Goal: Task Accomplishment & Management: Manage account settings

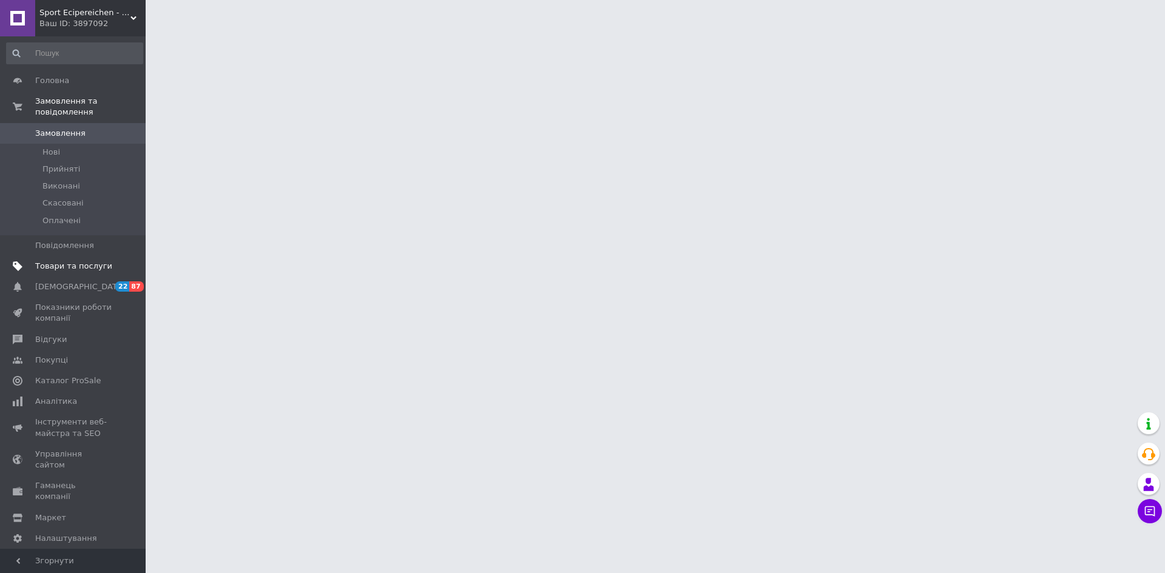
click at [82, 262] on link "Товари та послуги" at bounding box center [74, 266] width 149 height 21
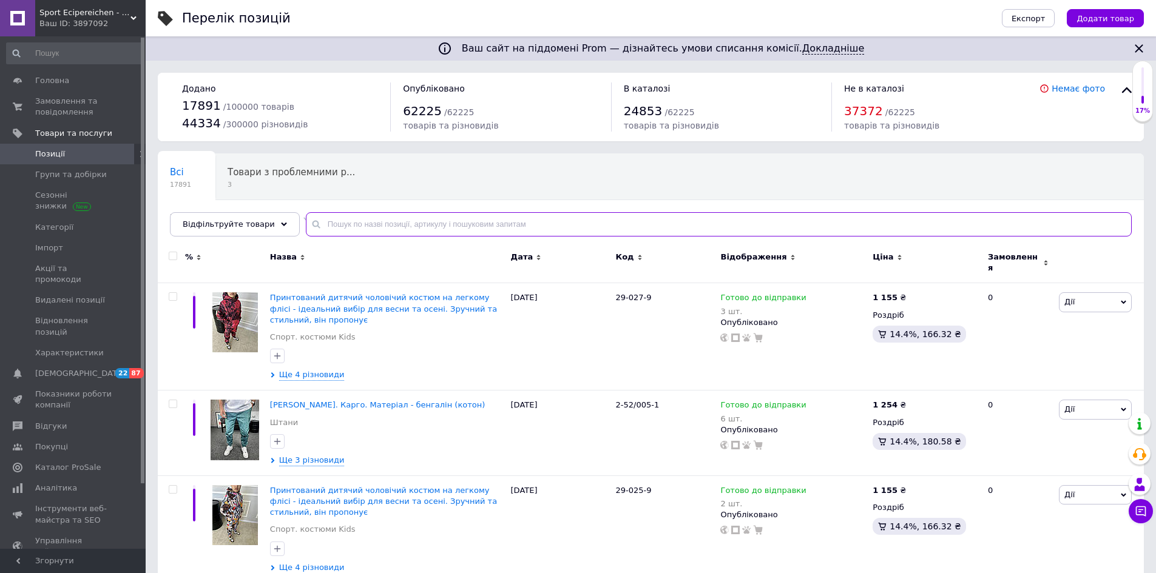
click at [353, 225] on input "text" at bounding box center [719, 224] width 826 height 24
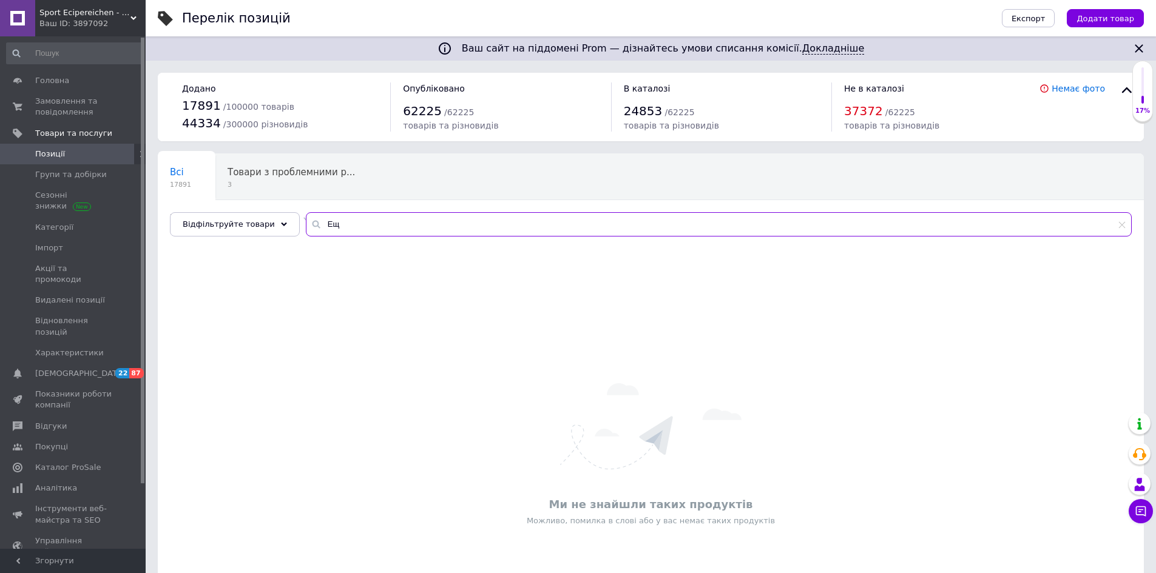
type input "[PERSON_NAME]"
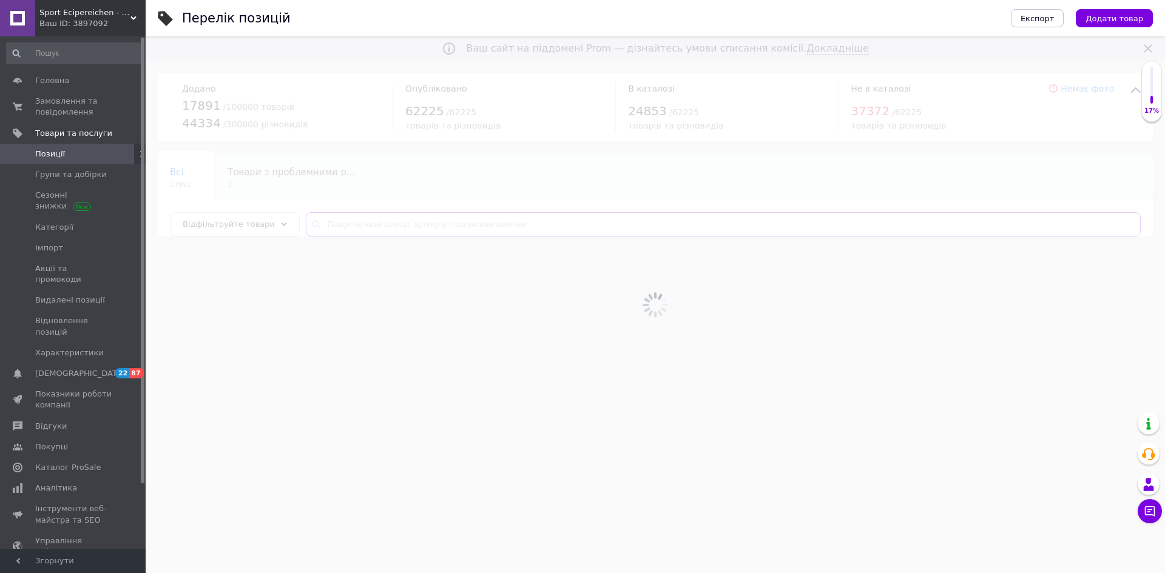
type input "[PERSON_NAME]"
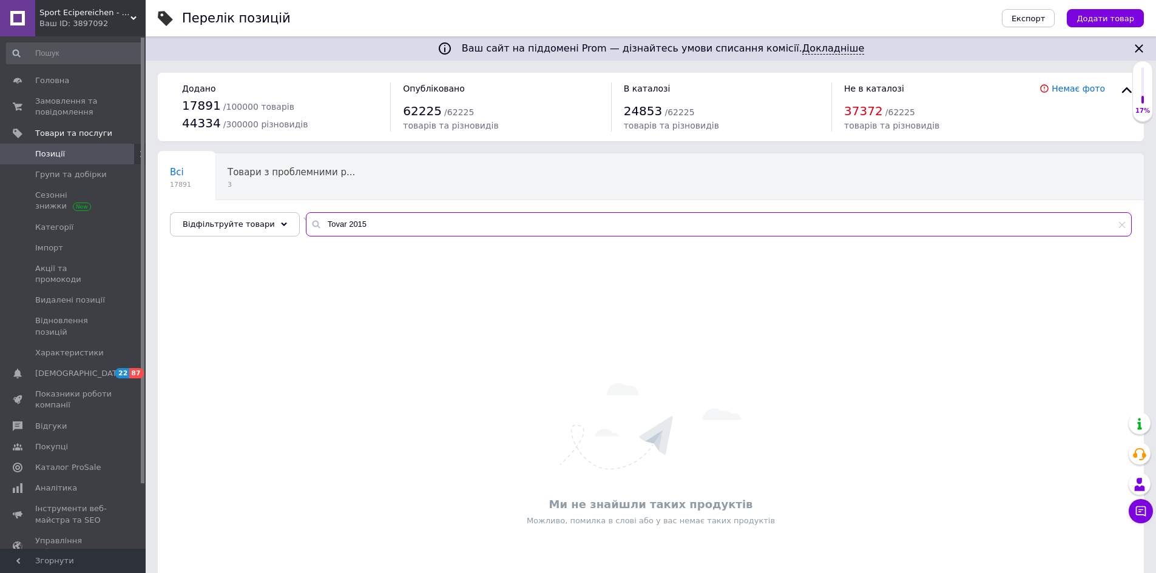
drag, startPoint x: 375, startPoint y: 226, endPoint x: 310, endPoint y: 238, distance: 66.1
click at [310, 237] on div "Всі 17891 Товари з проблемними р... 3 Не заповнені рекомендо... 8512 Видалити Р…" at bounding box center [651, 195] width 986 height 83
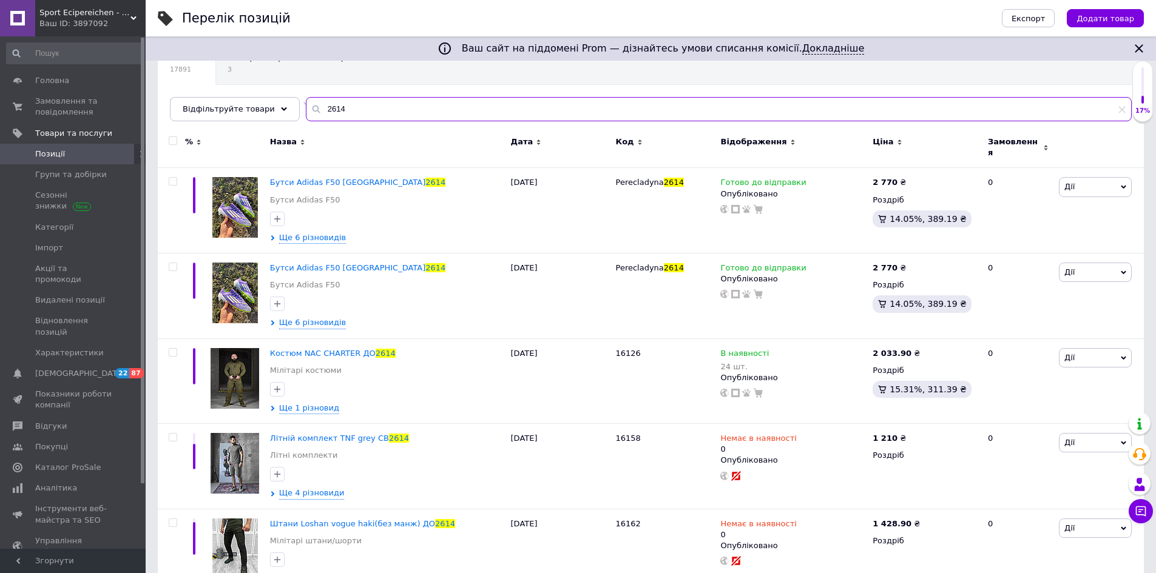
scroll to position [141, 0]
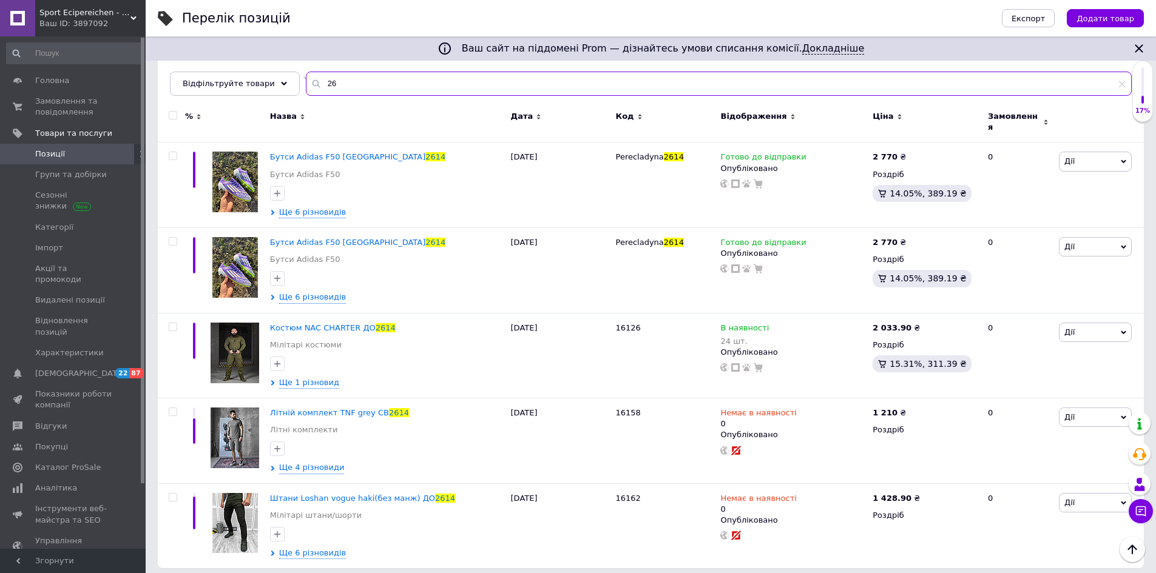
type input "2"
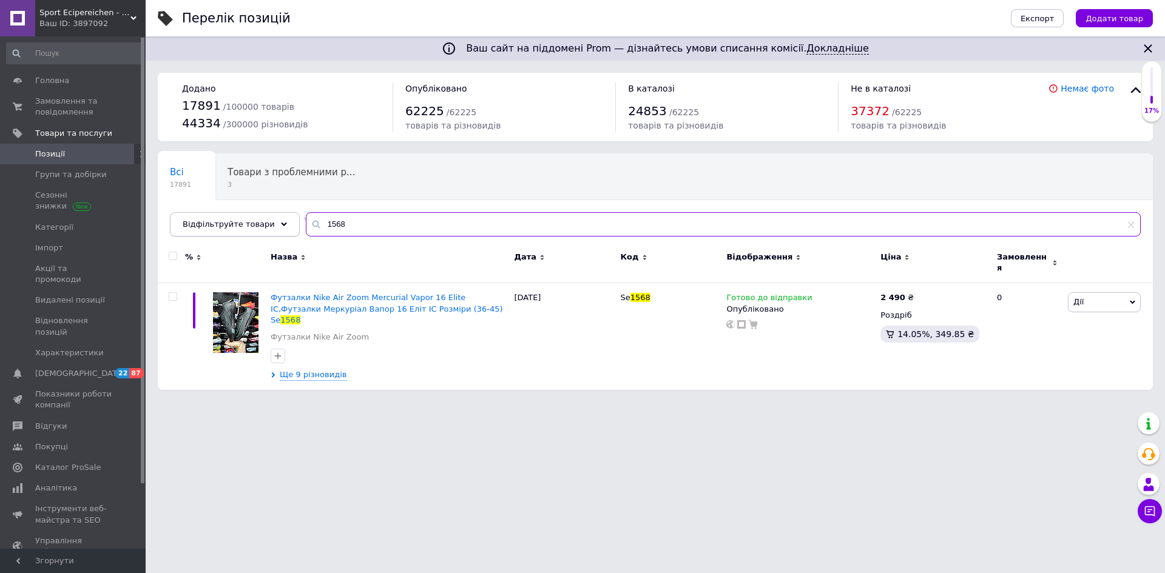
drag, startPoint x: 417, startPoint y: 222, endPoint x: 269, endPoint y: 231, distance: 148.3
click at [269, 231] on div "Відфільтруйте товари 1568" at bounding box center [655, 224] width 971 height 24
paste input "Sheva B0056"
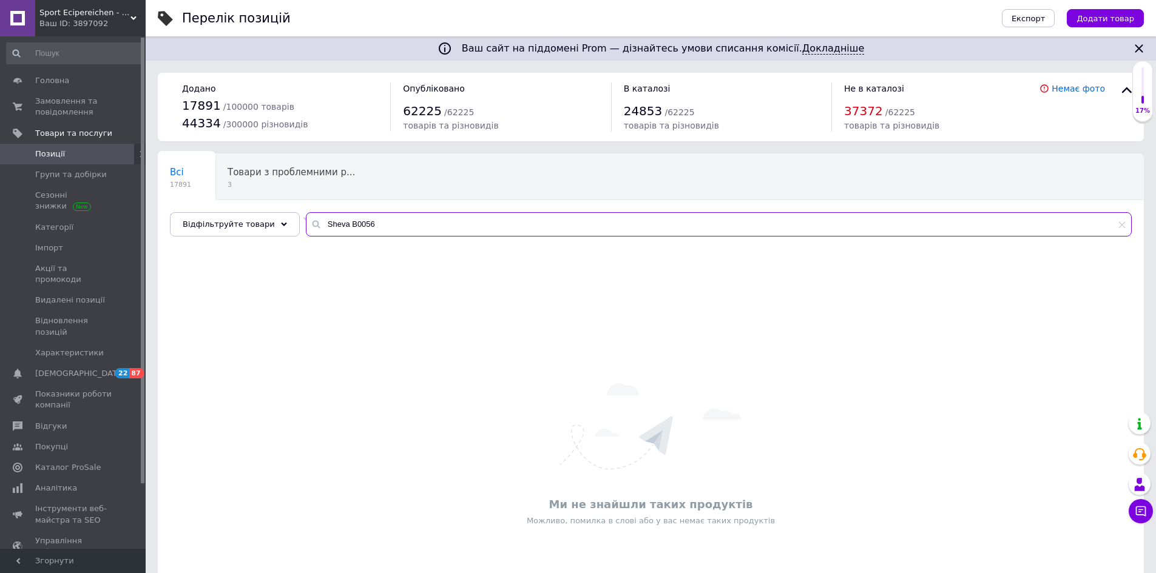
type input "Sheva B0056"
